Goal: Transaction & Acquisition: Purchase product/service

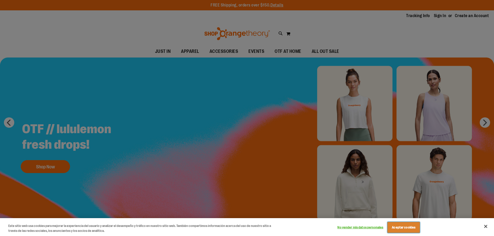
click at [412, 223] on button "Aceptar cookies" at bounding box center [404, 227] width 32 height 11
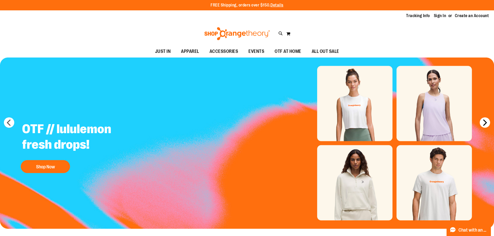
click at [483, 126] on button "next" at bounding box center [485, 123] width 10 height 10
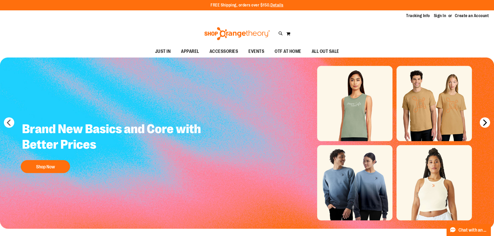
click at [483, 126] on button "next" at bounding box center [485, 123] width 10 height 10
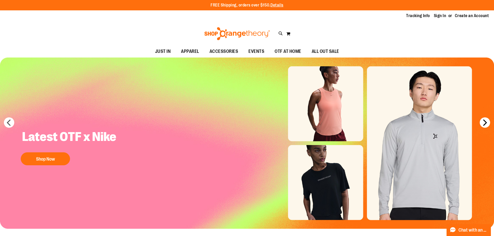
click at [483, 126] on button "next" at bounding box center [485, 123] width 10 height 10
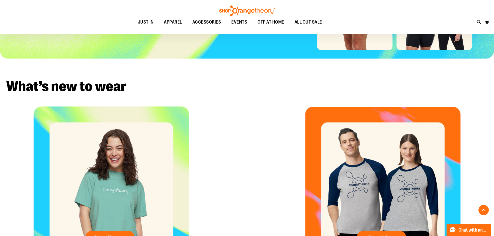
scroll to position [233, 0]
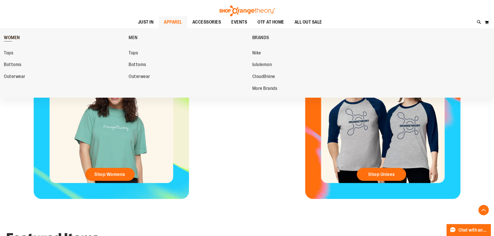
click at [14, 36] on span "WOMEN" at bounding box center [12, 38] width 16 height 6
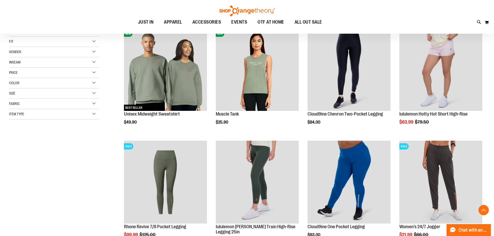
scroll to position [104, 0]
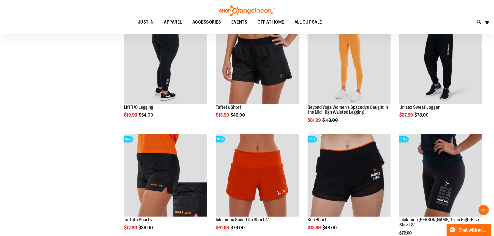
scroll to position [311, 0]
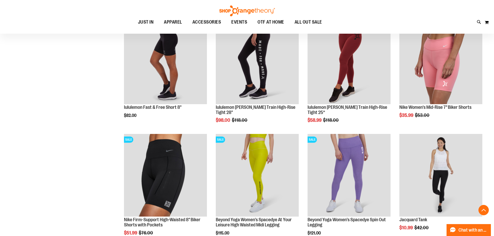
scroll to position [649, 0]
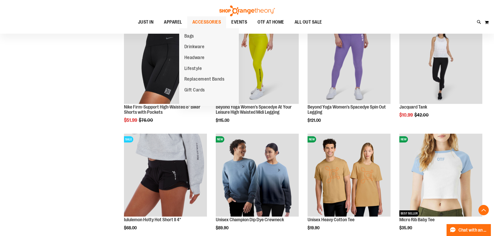
click at [196, 23] on span "ACCESSORIES" at bounding box center [207, 22] width 29 height 12
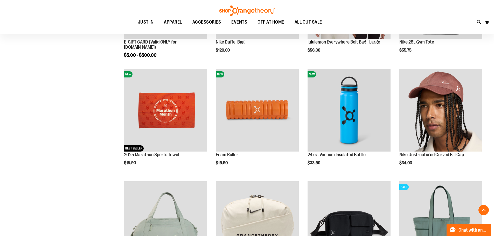
scroll to position [155, 0]
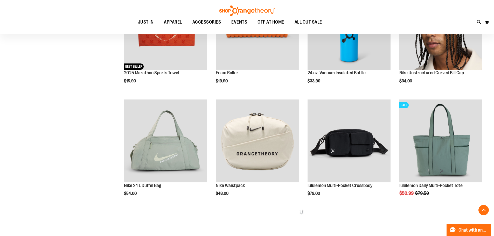
scroll to position [259, 0]
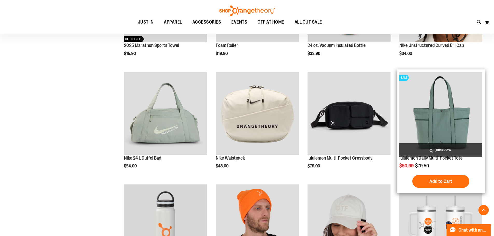
click at [413, 113] on img "product" at bounding box center [441, 113] width 83 height 83
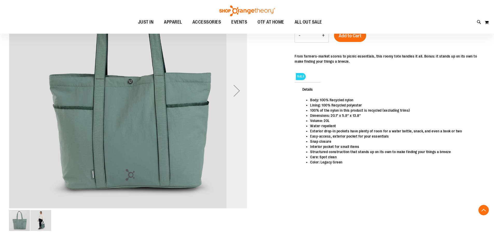
scroll to position [103, 0]
click at [236, 94] on div "Next" at bounding box center [237, 91] width 21 height 21
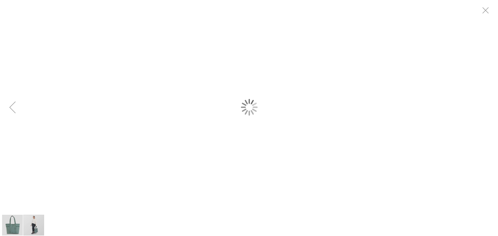
scroll to position [0, 0]
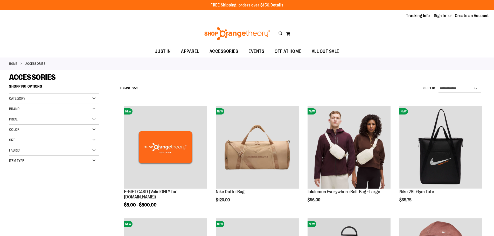
scroll to position [306, 0]
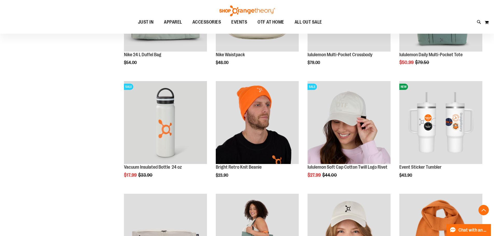
scroll to position [389, 0]
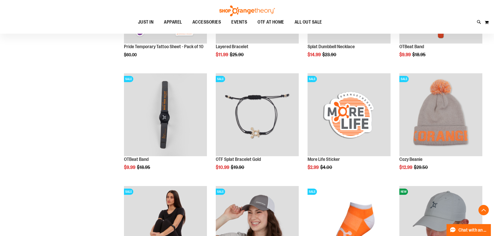
scroll to position [830, 0]
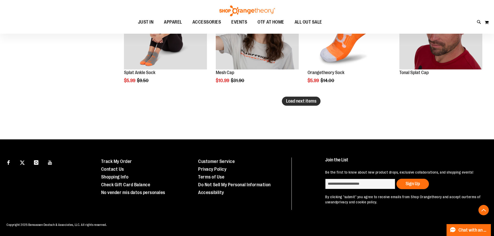
click at [302, 101] on span "Load next items" at bounding box center [301, 101] width 30 height 5
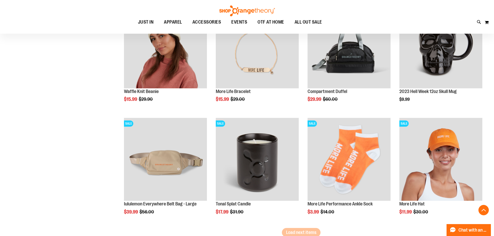
scroll to position [1229, 0]
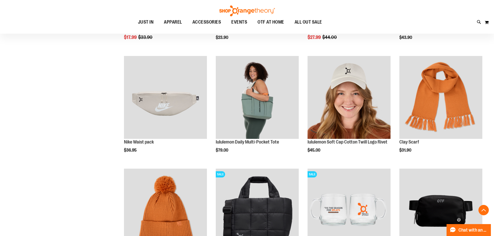
scroll to position [502, 0]
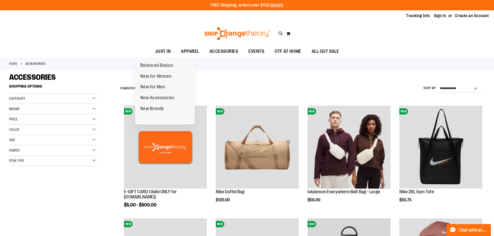
drag, startPoint x: 117, startPoint y: 98, endPoint x: 148, endPoint y: 50, distance: 56.7
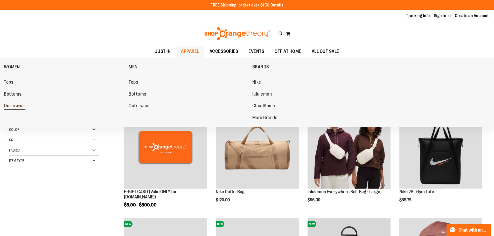
click at [20, 107] on span "Outerwear" at bounding box center [15, 106] width 22 height 6
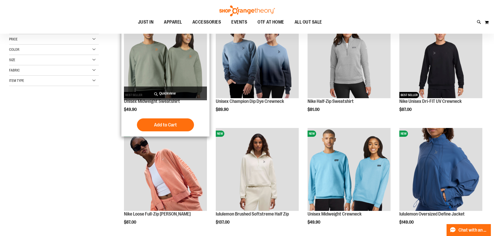
scroll to position [104, 0]
